Goal: Task Accomplishment & Management: Use online tool/utility

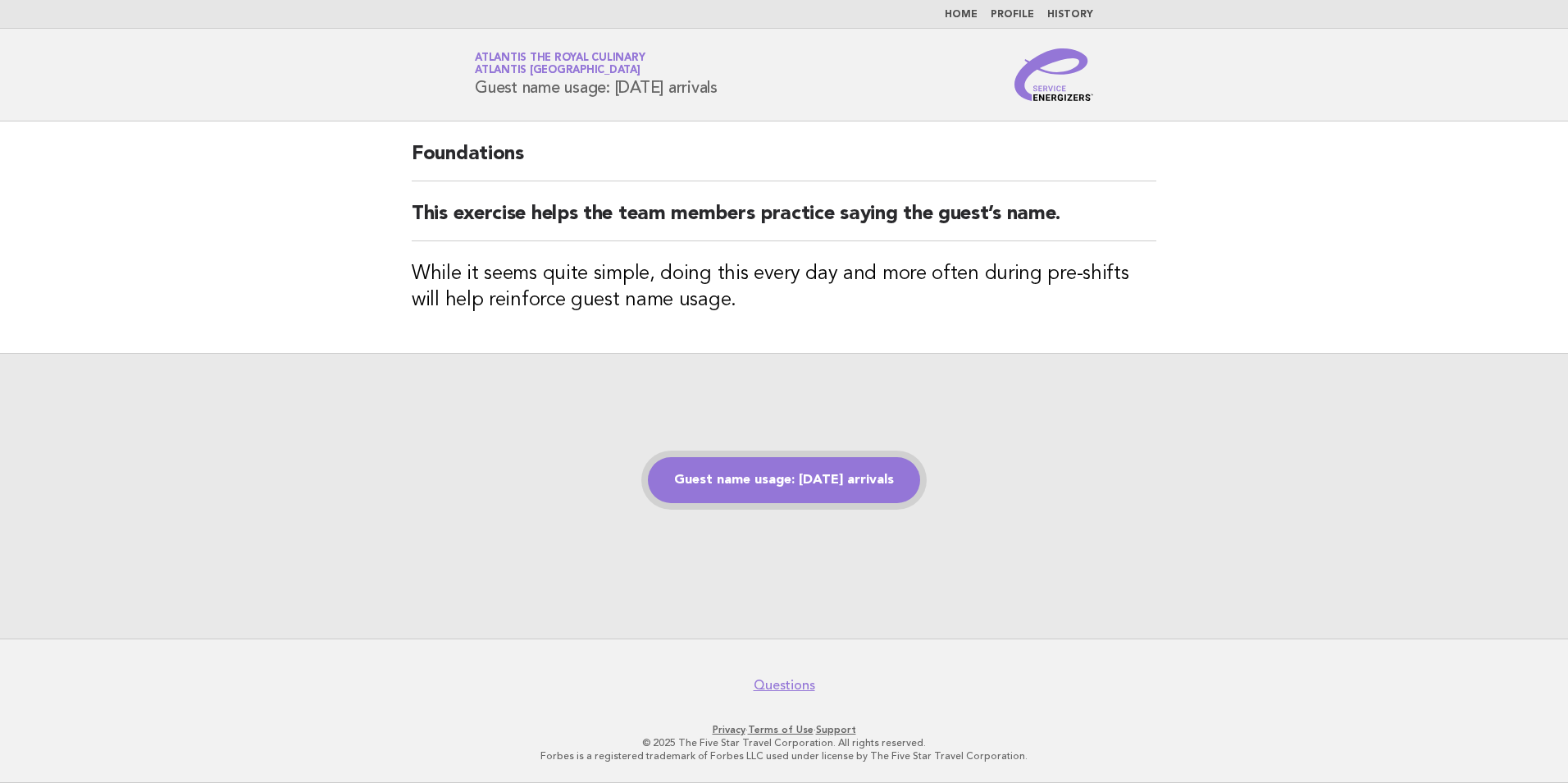
click at [716, 484] on link "Guest name usage: [DATE] arrivals" at bounding box center [784, 480] width 272 height 46
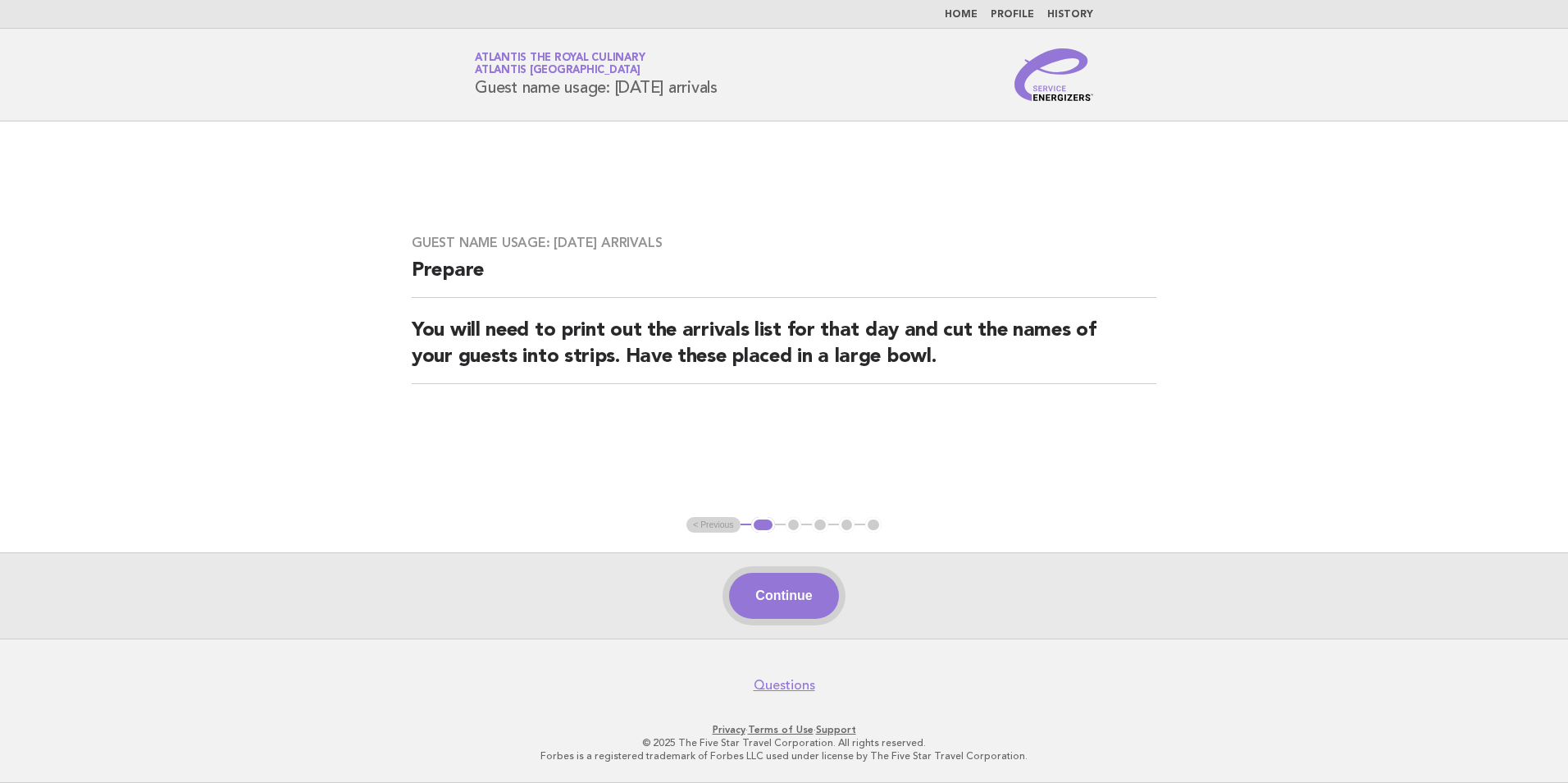
click at [791, 608] on button "Continue" at bounding box center [784, 595] width 109 height 46
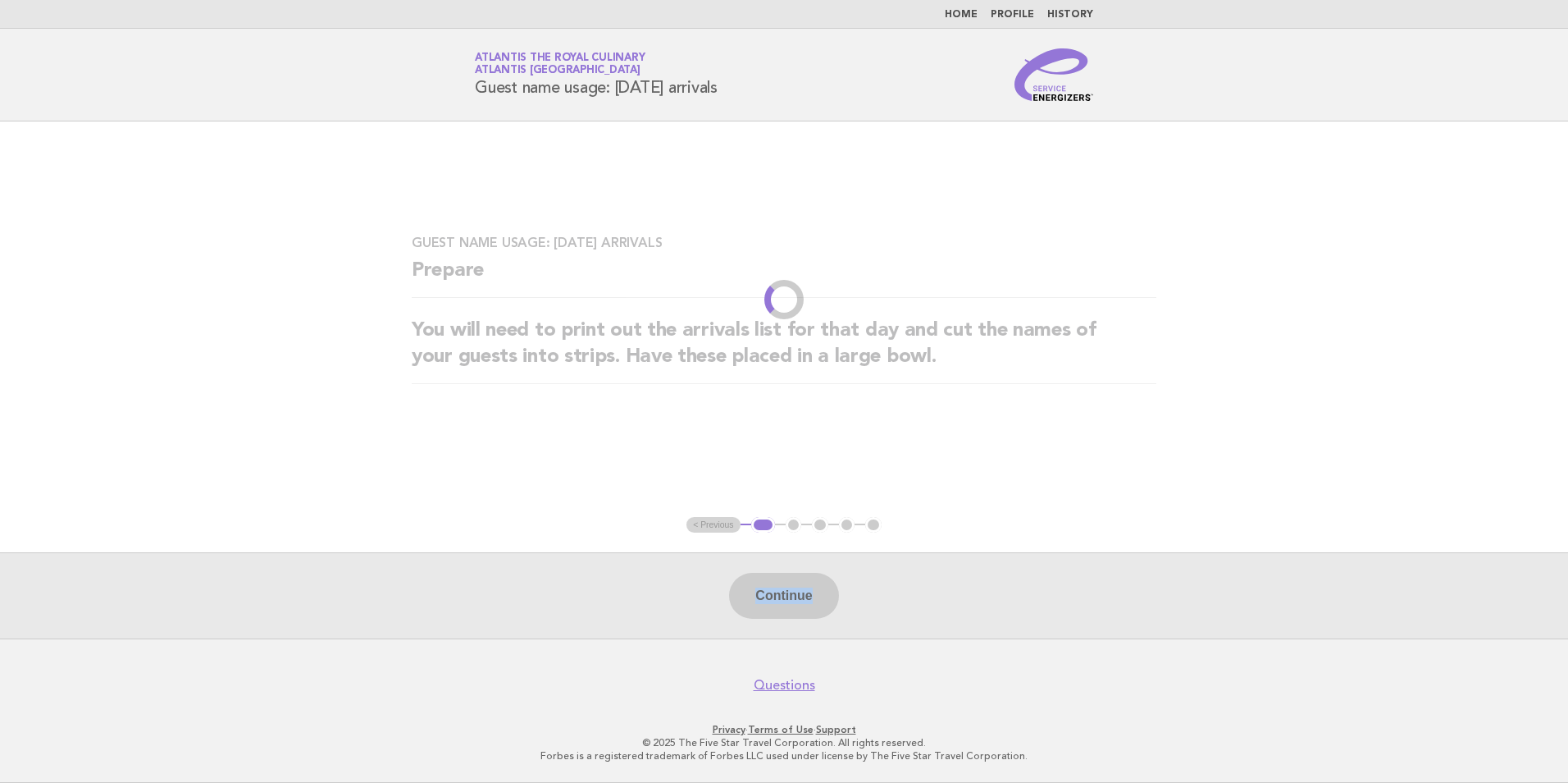
click at [791, 608] on div "Continue" at bounding box center [784, 595] width 1568 height 86
drag, startPoint x: 791, startPoint y: 608, endPoint x: 972, endPoint y: 588, distance: 182.1
click at [972, 588] on div "Continue" at bounding box center [784, 595] width 1568 height 86
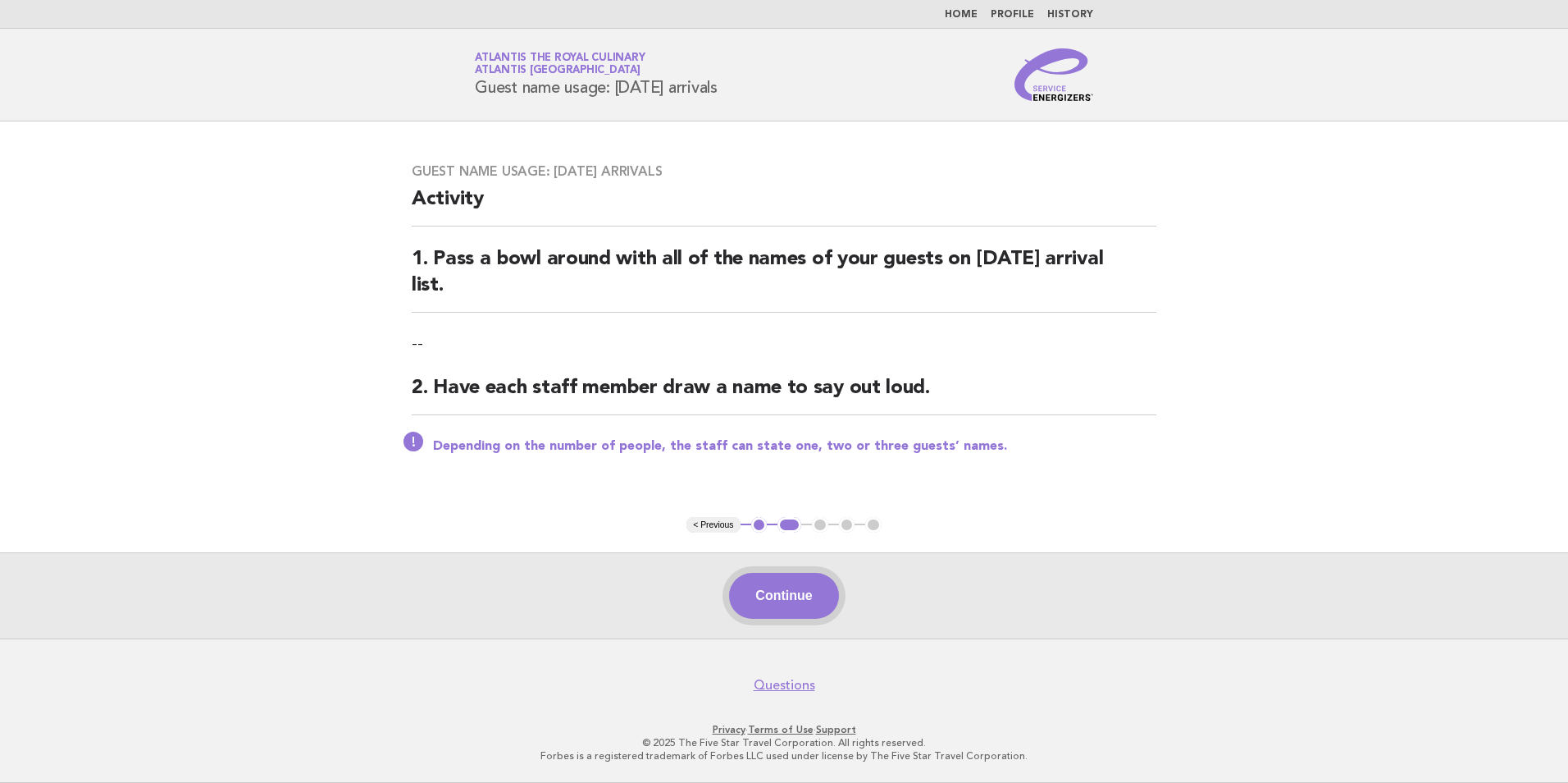
click at [777, 607] on button "Continue" at bounding box center [784, 595] width 109 height 46
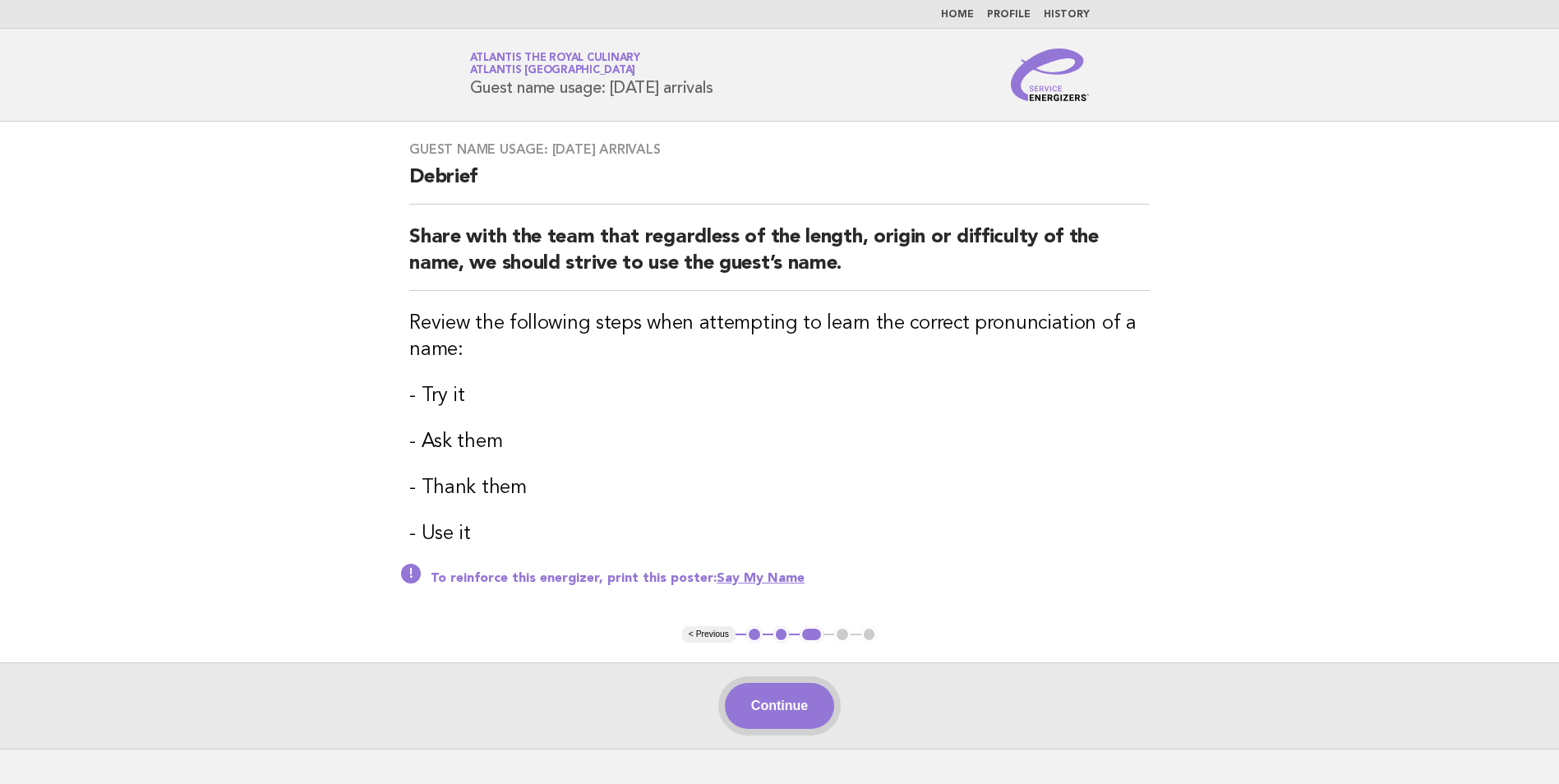
click at [760, 710] on button "Continue" at bounding box center [780, 706] width 109 height 46
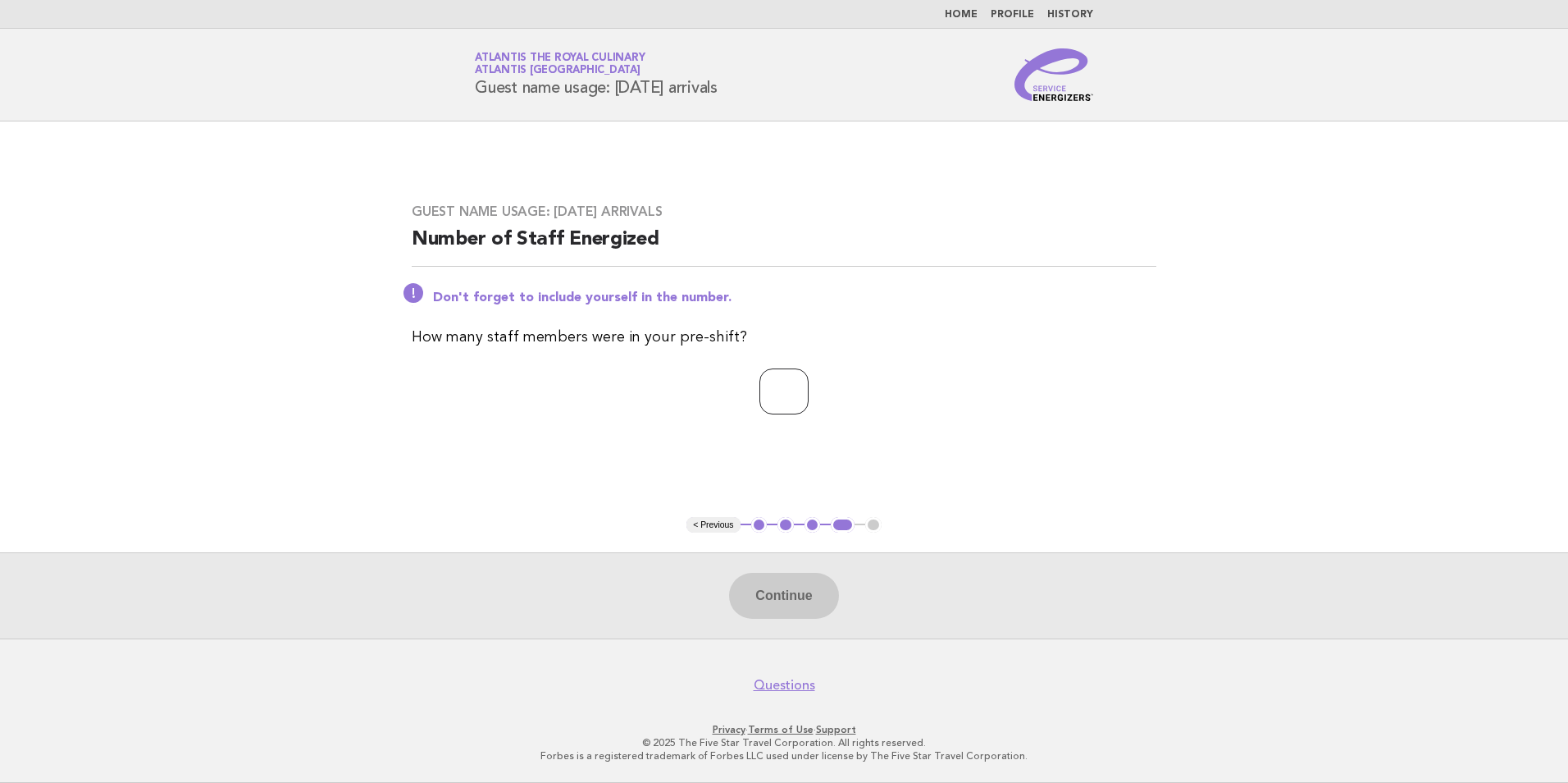
click at [767, 400] on input "number" at bounding box center [784, 392] width 49 height 46
type input "*"
click at [757, 602] on button "Continue" at bounding box center [784, 595] width 109 height 46
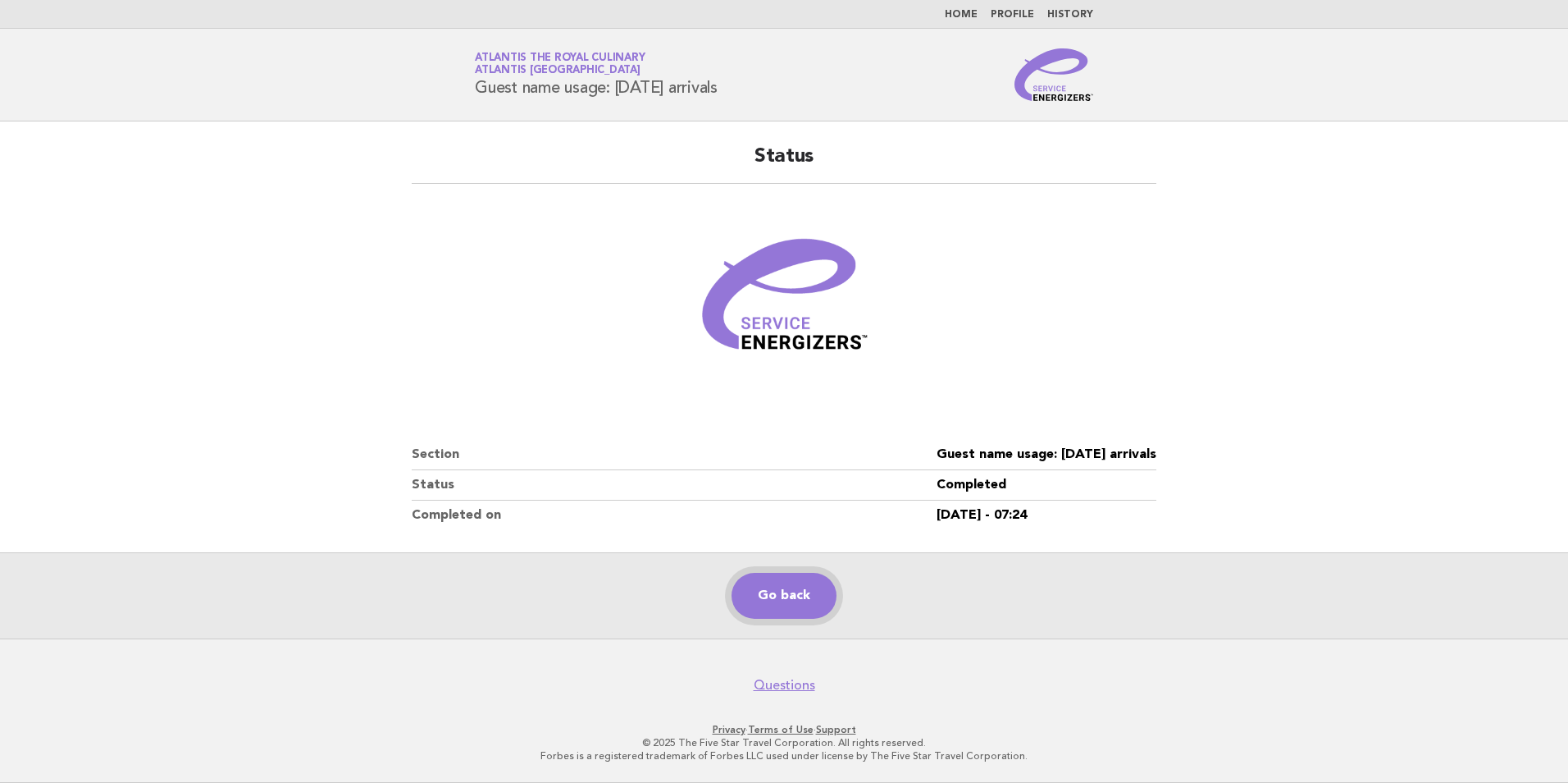
click at [811, 585] on link "Go back" at bounding box center [784, 595] width 105 height 46
